Goal: Transaction & Acquisition: Purchase product/service

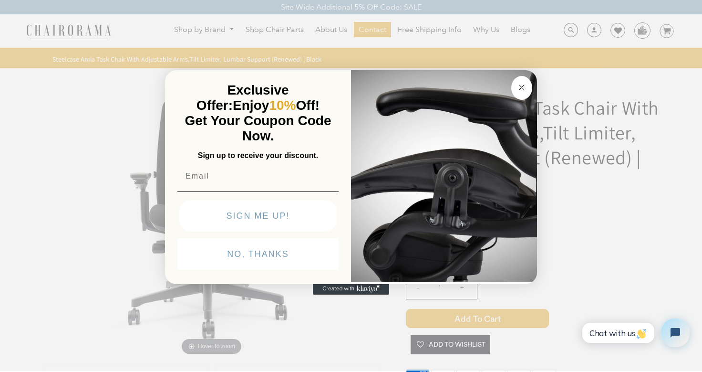
click at [523, 82] on circle "Close dialog" at bounding box center [522, 87] width 11 height 11
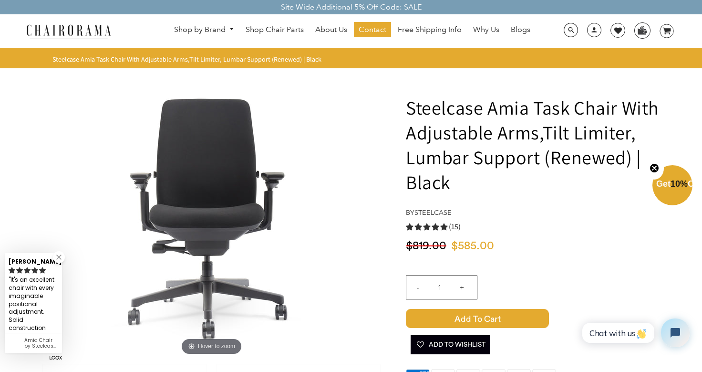
click at [679, 184] on p "Get 10% Off" at bounding box center [672, 184] width 32 height 10
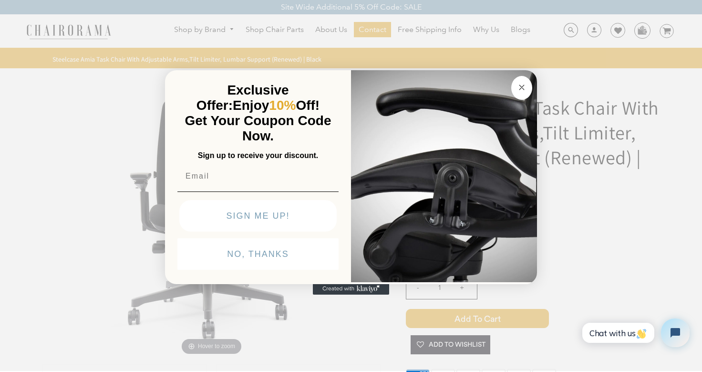
click at [294, 171] on input "Email" at bounding box center [257, 175] width 161 height 19
type input "inders3@outlook.com"
click at [292, 216] on button "SIGN ME UP!" at bounding box center [257, 215] width 157 height 31
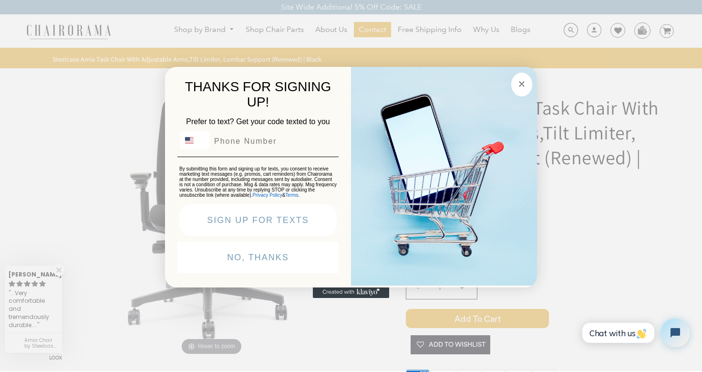
click at [277, 267] on button "NO, THANKS" at bounding box center [257, 256] width 161 height 31
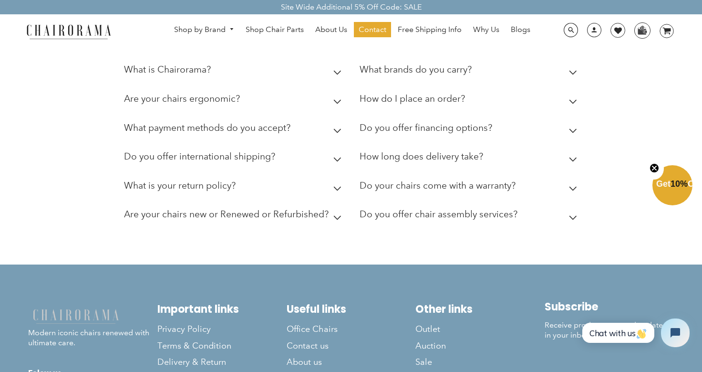
scroll to position [2422, 0]
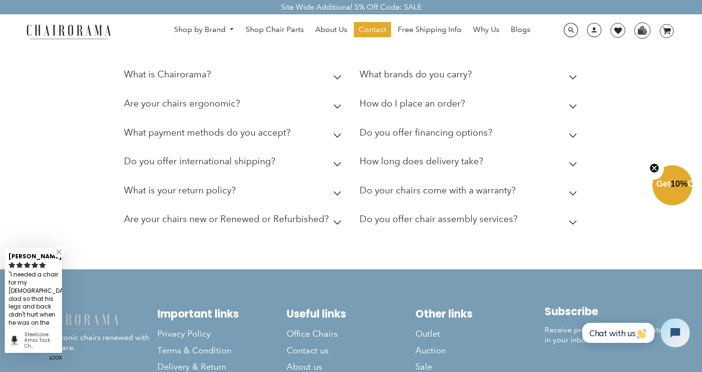
click at [330, 161] on summary "Do you offer international shipping?" at bounding box center [234, 163] width 221 height 29
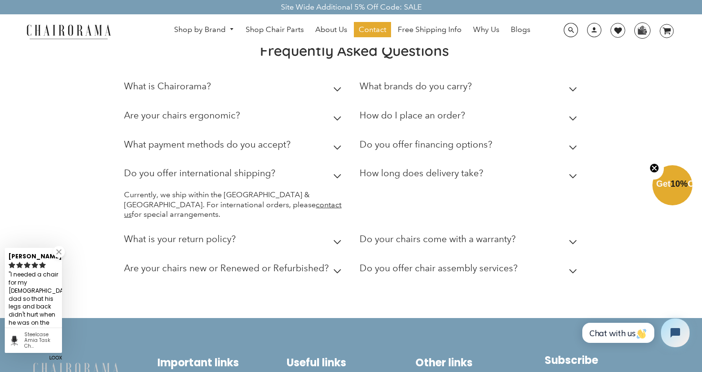
scroll to position [2409, 0]
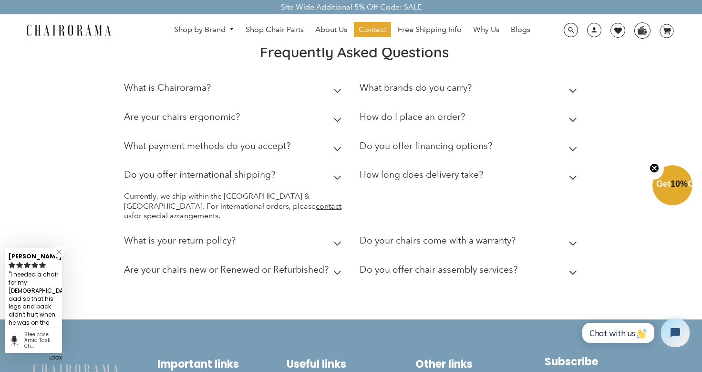
click at [338, 87] on summary "What is Chairorama?" at bounding box center [234, 89] width 221 height 29
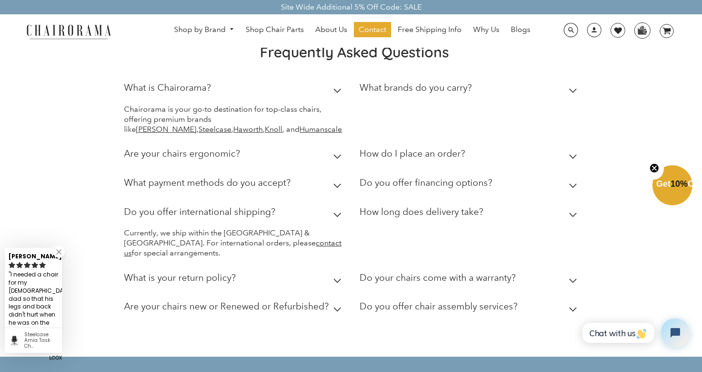
click at [338, 90] on summary "What is Chairorama?" at bounding box center [234, 89] width 221 height 29
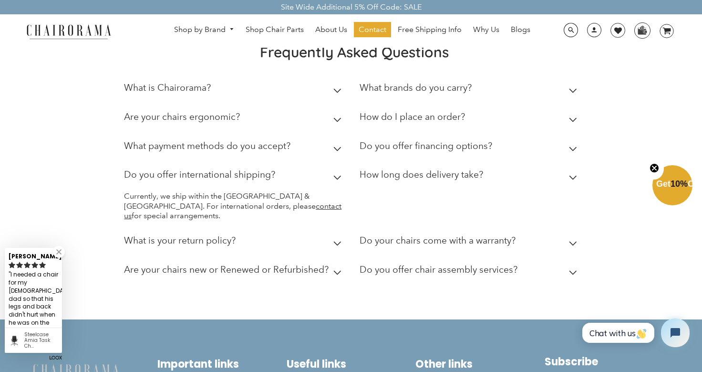
click at [338, 180] on icon at bounding box center [337, 177] width 8 height 5
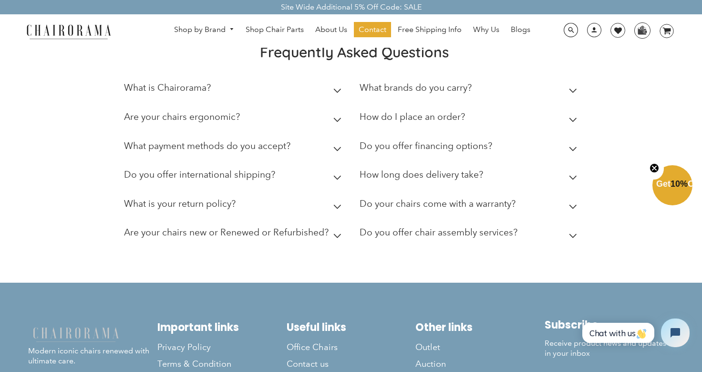
click at [375, 180] on h2 "How long does delivery take?" at bounding box center [422, 174] width 124 height 11
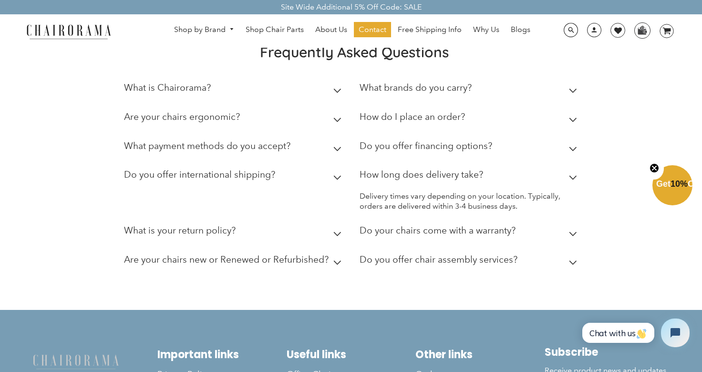
click at [385, 180] on h2 "How long does delivery take?" at bounding box center [422, 174] width 124 height 11
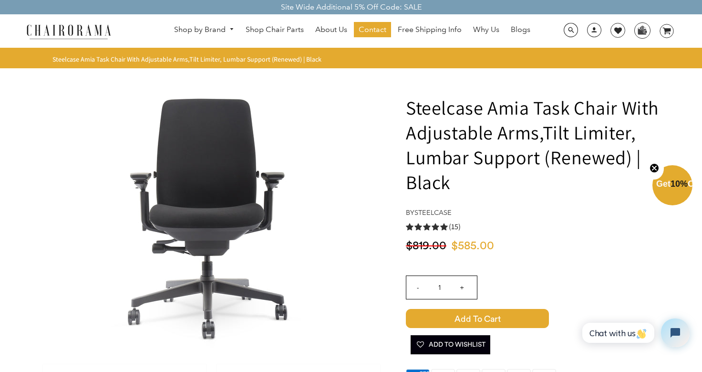
scroll to position [0, 0]
click at [500, 313] on span "Add to Cart" at bounding box center [477, 318] width 143 height 19
click at [667, 31] on icon at bounding box center [667, 31] width 8 height 7
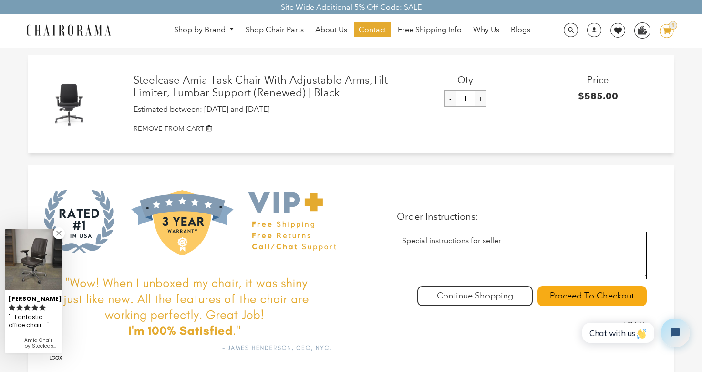
scroll to position [71, 0]
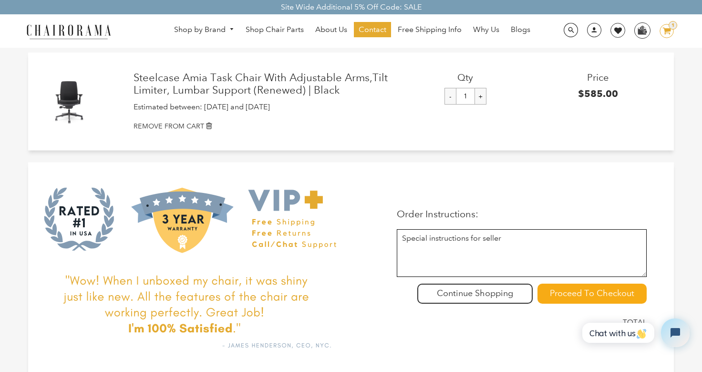
click at [606, 293] on input "Proceed To Checkout" at bounding box center [592, 293] width 109 height 20
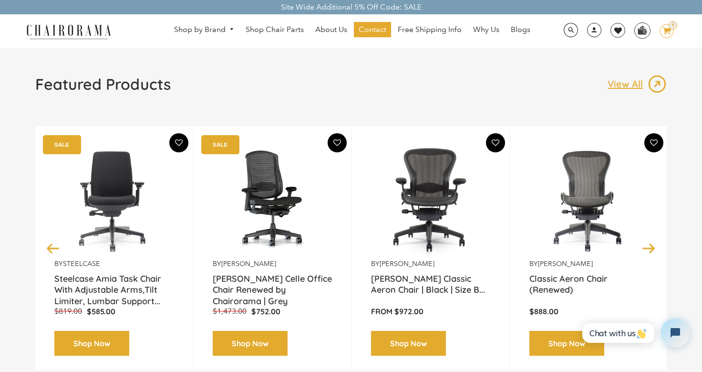
scroll to position [70, 0]
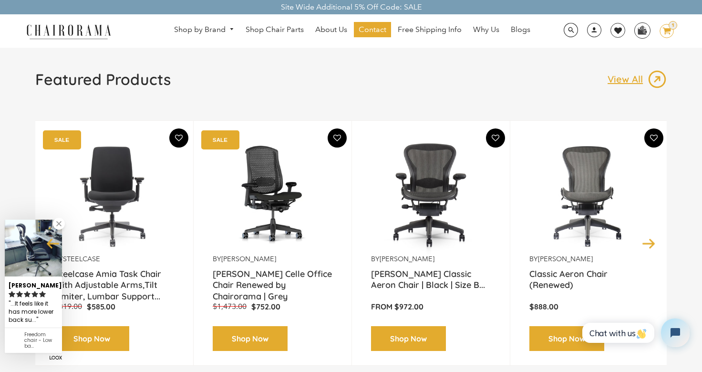
click at [666, 35] on icon "image/svg+xml Layer 1" at bounding box center [667, 31] width 14 height 15
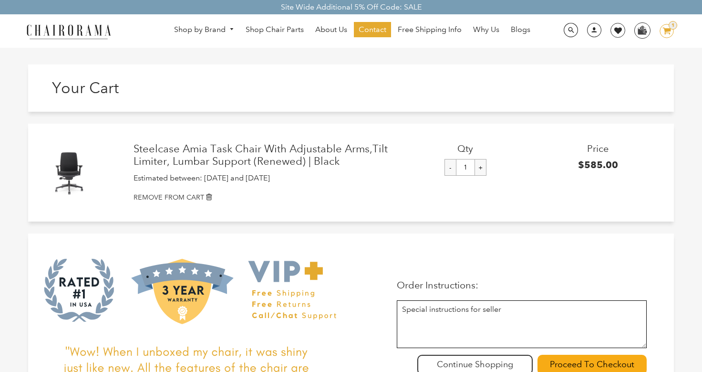
click at [86, 32] on img at bounding box center [68, 31] width 95 height 17
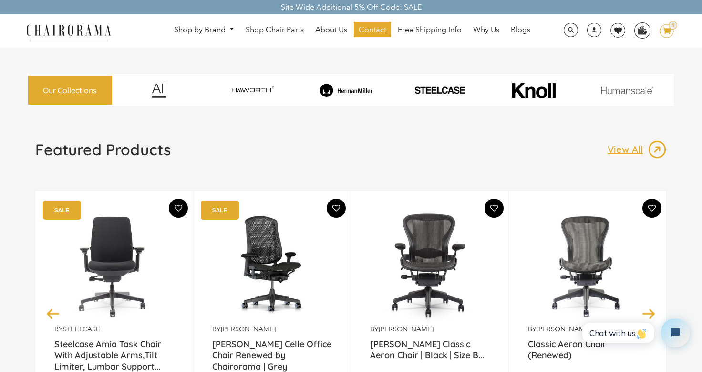
click at [644, 331] on img "button" at bounding box center [642, 334] width 10 height 10
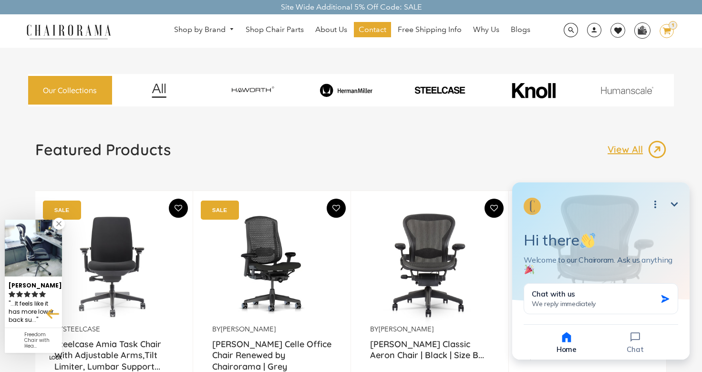
click at [676, 202] on icon "Minimize" at bounding box center [674, 203] width 11 height 11
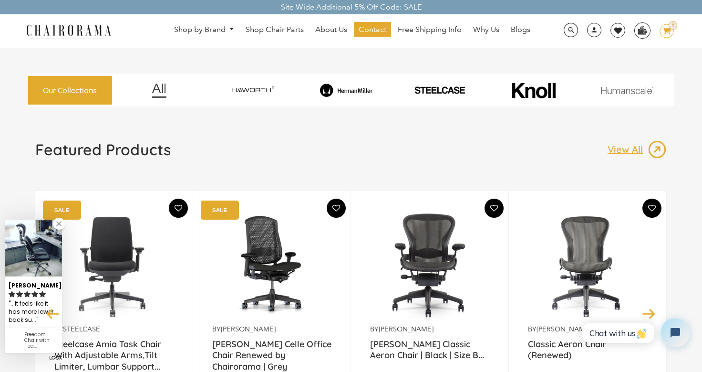
click at [61, 224] on link at bounding box center [59, 223] width 12 height 12
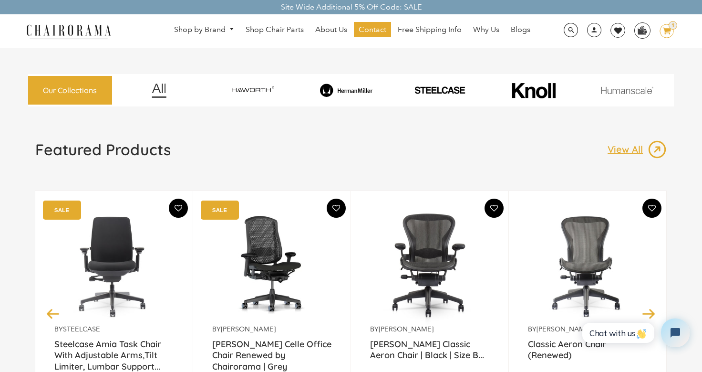
click at [333, 9] on div "Site Wide Additional 5% Off Code: SALE" at bounding box center [351, 7] width 702 height 14
click at [648, 32] on img at bounding box center [642, 30] width 15 height 14
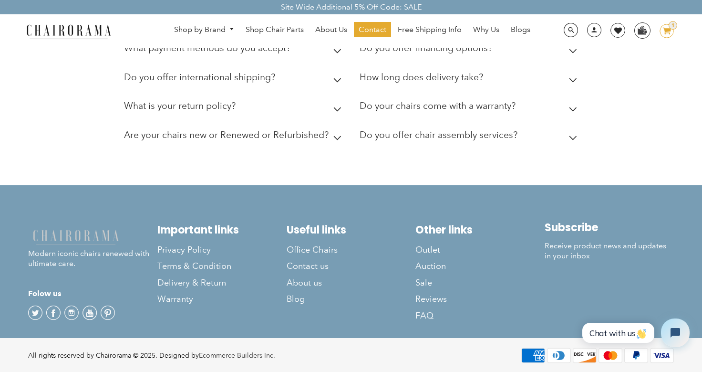
scroll to position [709, 0]
click at [662, 32] on icon "image/svg+xml Layer 1" at bounding box center [667, 31] width 14 height 15
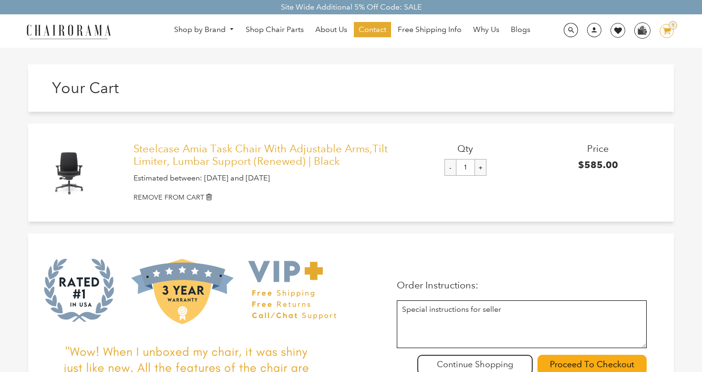
click at [352, 146] on link "Steelcase Amia Task Chair With Adjustable Arms,Tilt Limiter, Lumbar Support (Re…" at bounding box center [267, 155] width 266 height 25
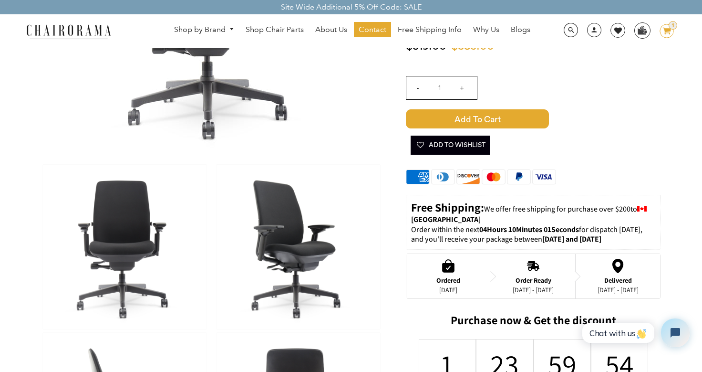
scroll to position [324, 0]
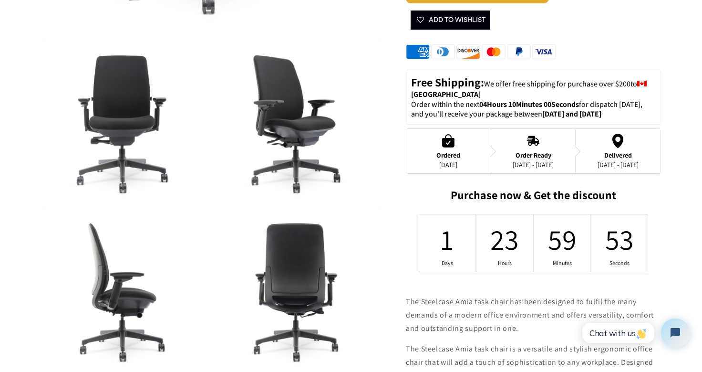
click at [317, 156] on img at bounding box center [299, 122] width 164 height 164
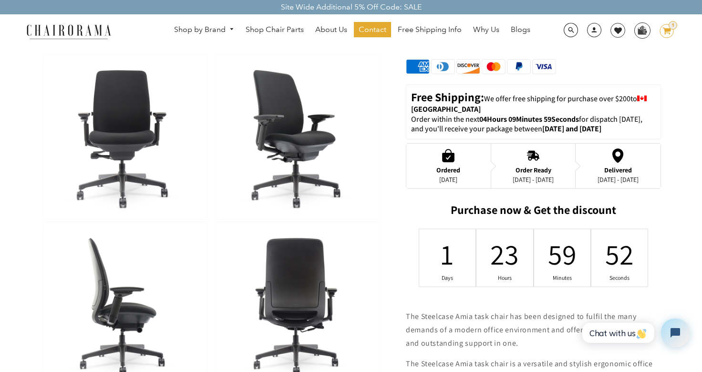
scroll to position [305, 0]
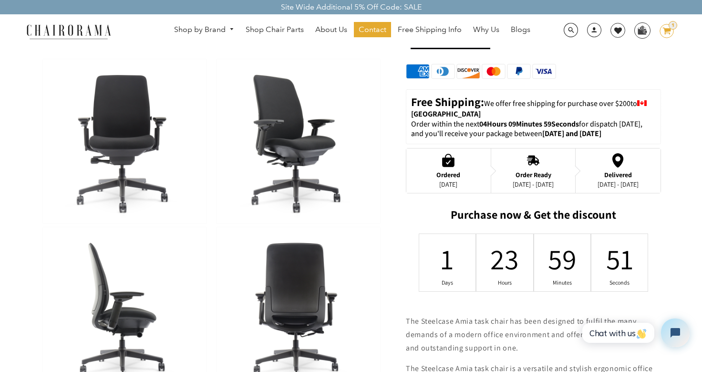
click at [283, 280] on img at bounding box center [299, 309] width 164 height 164
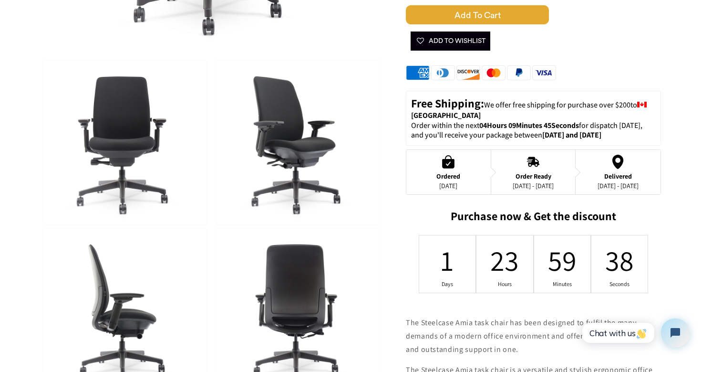
scroll to position [357, 0]
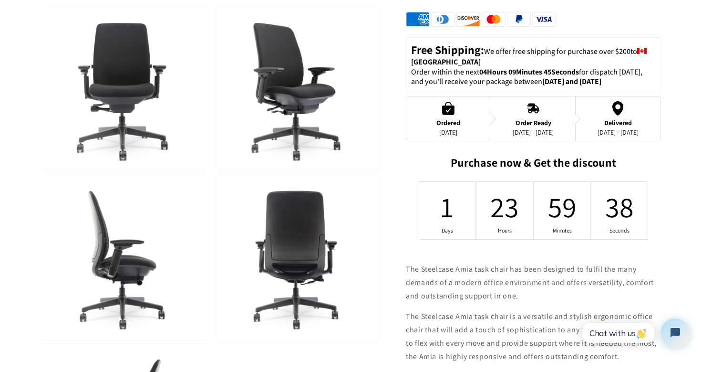
click at [164, 229] on img at bounding box center [125, 257] width 164 height 164
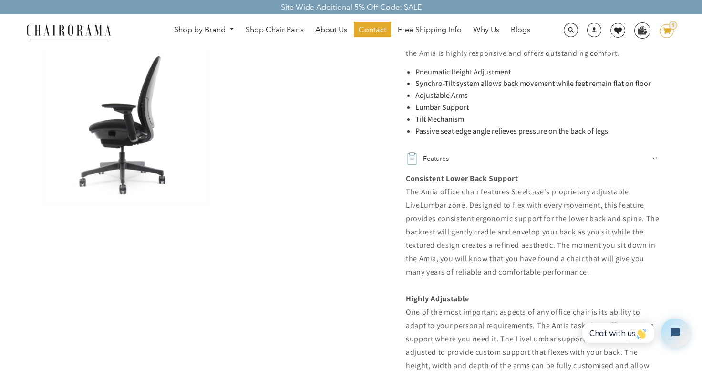
scroll to position [638, 0]
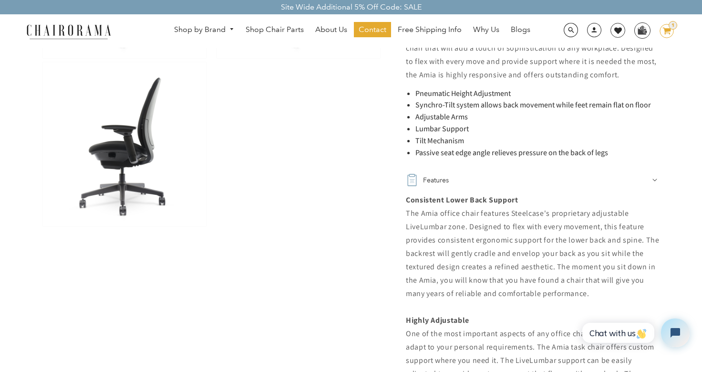
click at [144, 150] on img at bounding box center [125, 144] width 164 height 164
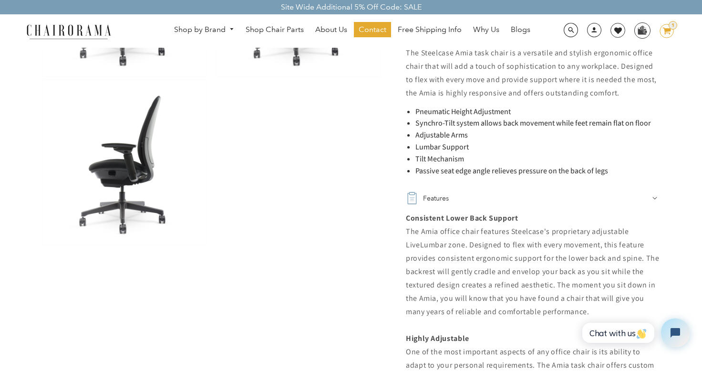
scroll to position [631, 0]
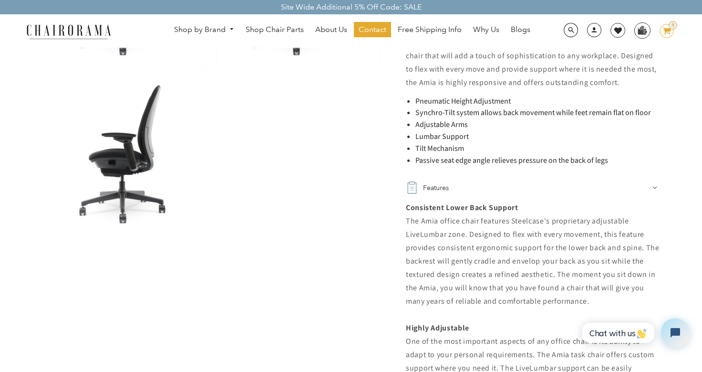
click at [444, 186] on h2 "Features" at bounding box center [436, 187] width 26 height 13
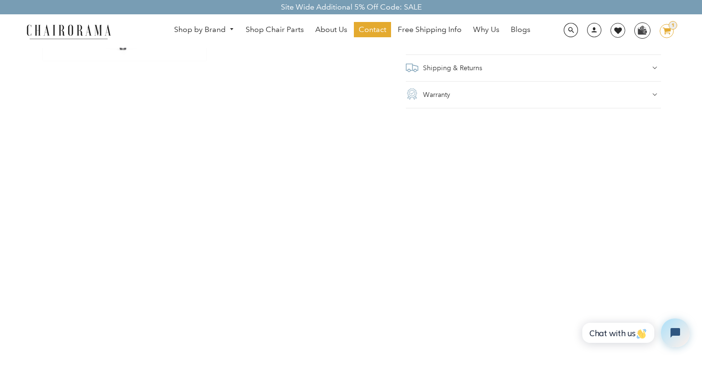
scroll to position [781, 0]
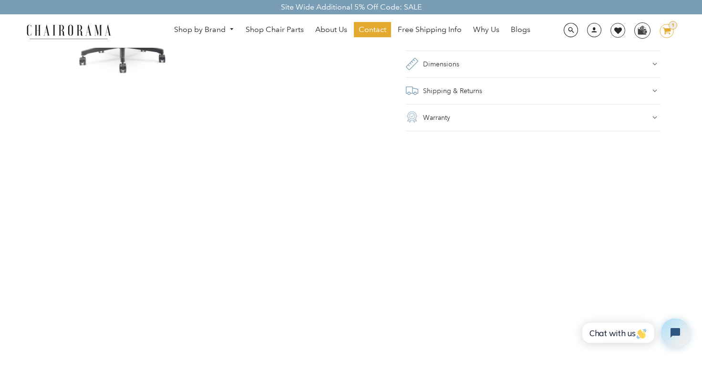
click at [416, 213] on main "Steelcase Amia Task Chair With Adjustable Arms,Tilt Limiter, Lumbar Support (Re…" at bounding box center [351, 302] width 702 height 2070
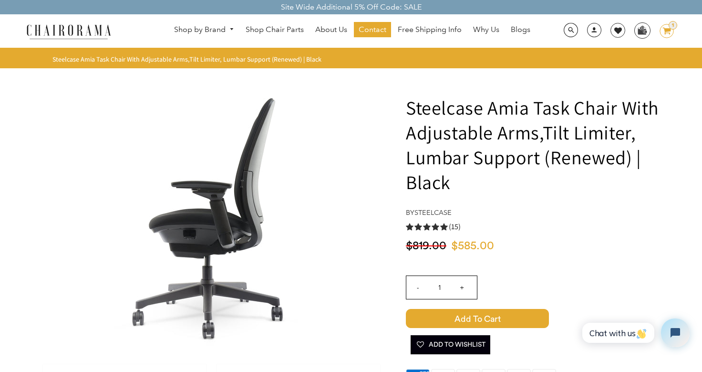
scroll to position [0, 0]
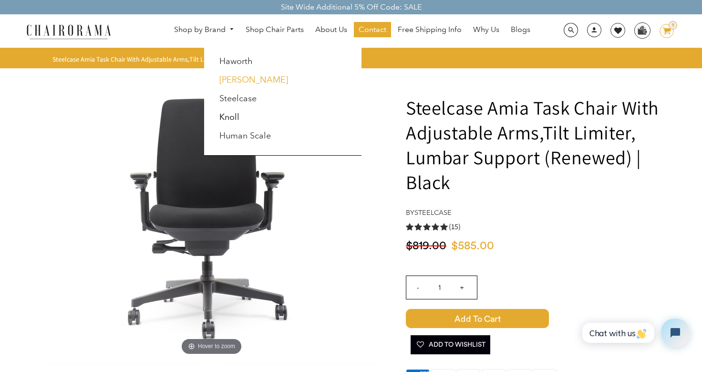
click at [241, 76] on link "[PERSON_NAME]" at bounding box center [253, 79] width 69 height 10
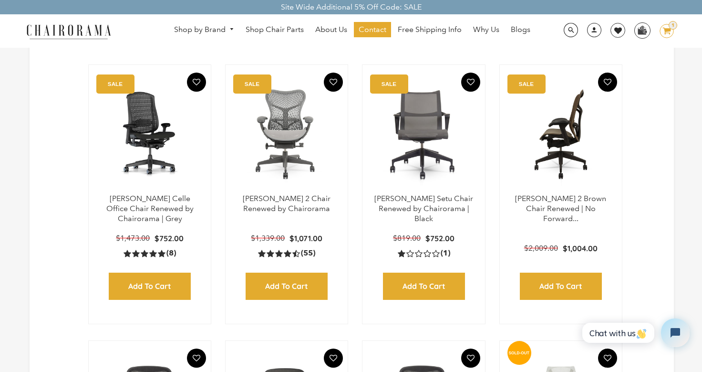
click at [555, 161] on img at bounding box center [560, 133] width 103 height 119
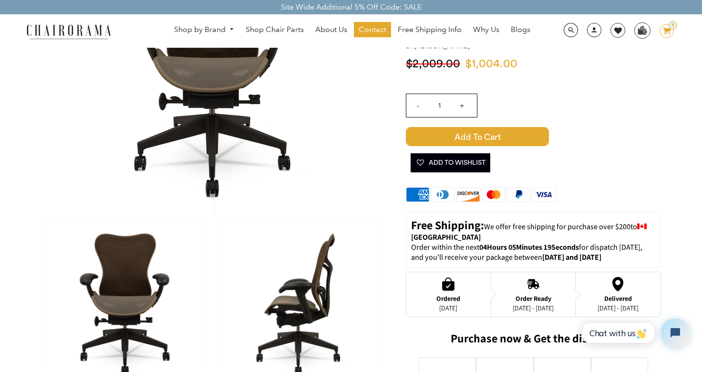
scroll to position [216, 0]
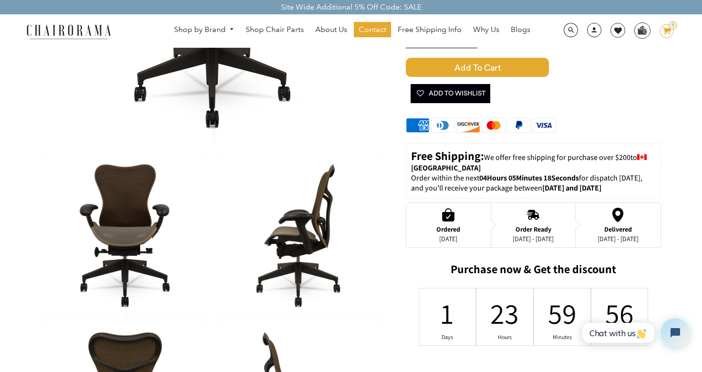
click at [267, 233] on img at bounding box center [299, 235] width 164 height 164
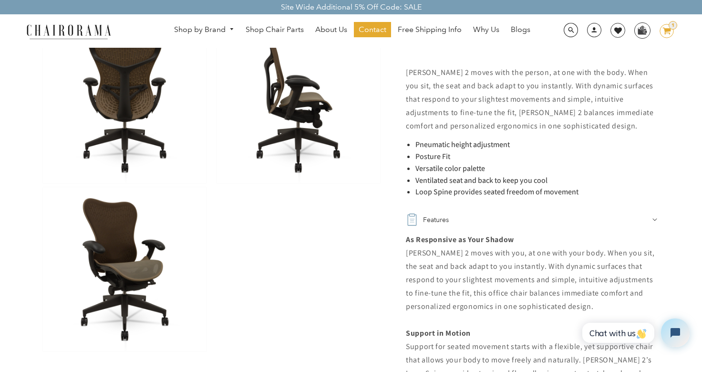
scroll to position [516, 0]
